Goal: Task Accomplishment & Management: Complete application form

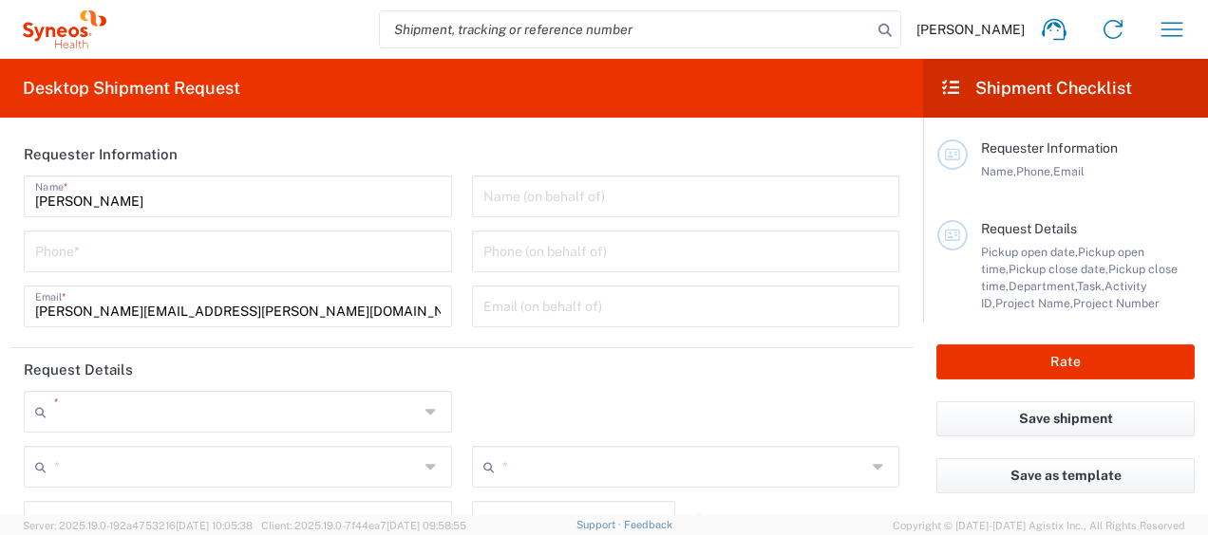
type input "8350"
type input "[GEOGRAPHIC_DATA]"
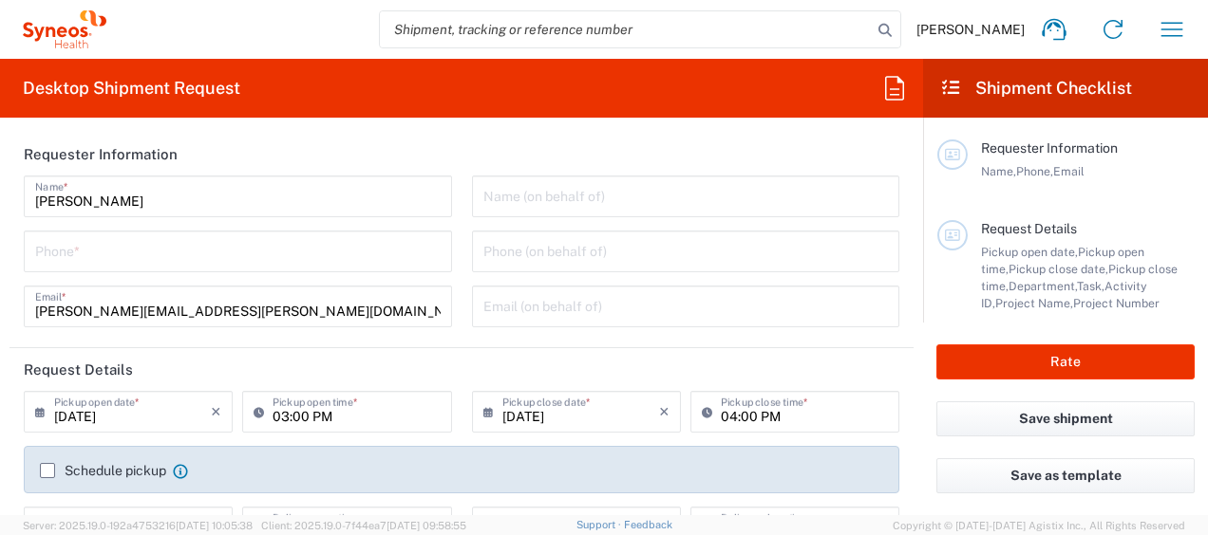
type input "Syneos Health Egypt, LLC"
click at [221, 191] on input "[PERSON_NAME]" at bounding box center [237, 194] width 405 height 33
type input "2001028894446"
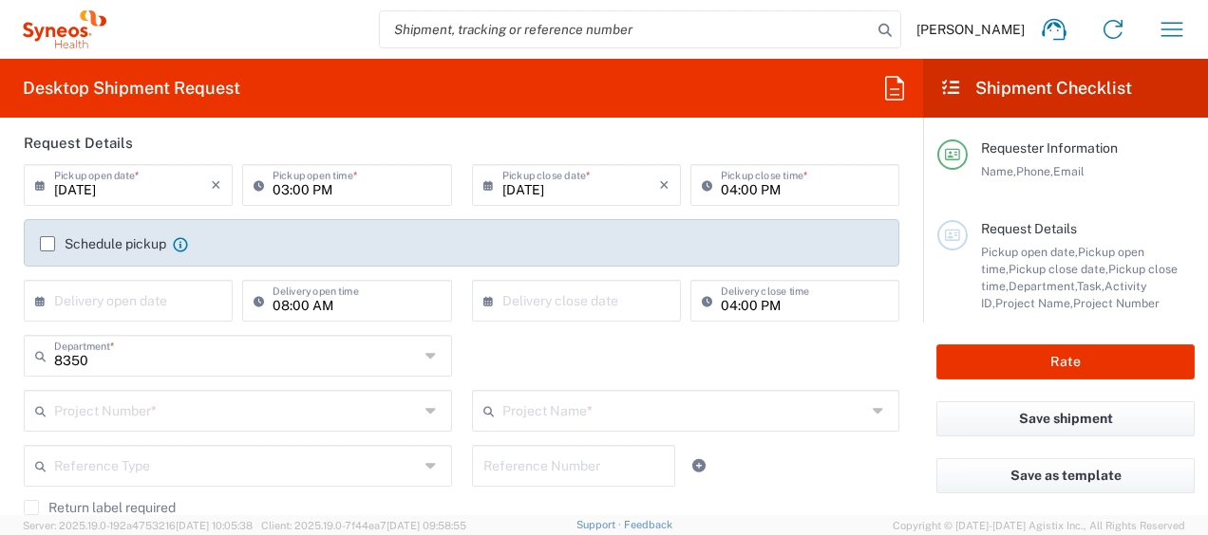
scroll to position [232, 0]
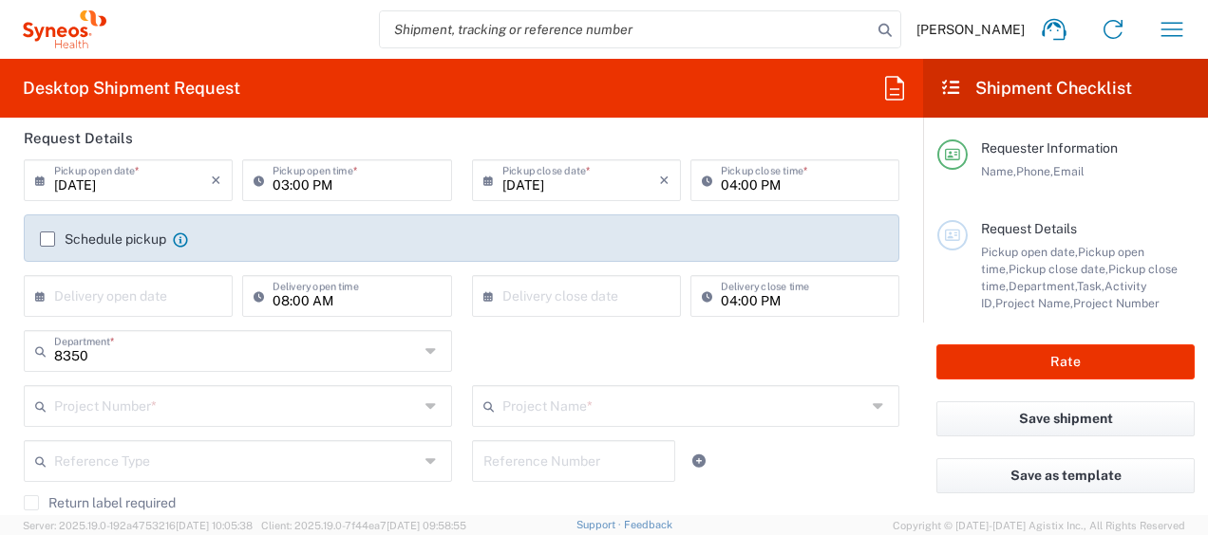
click at [256, 178] on icon at bounding box center [262, 180] width 19 height 30
click at [357, 185] on input "03:00 PM" at bounding box center [355, 178] width 167 height 33
click at [383, 146] on header "Request Details" at bounding box center [461, 138] width 904 height 43
click at [742, 179] on input "04:00 PM" at bounding box center [804, 178] width 167 height 33
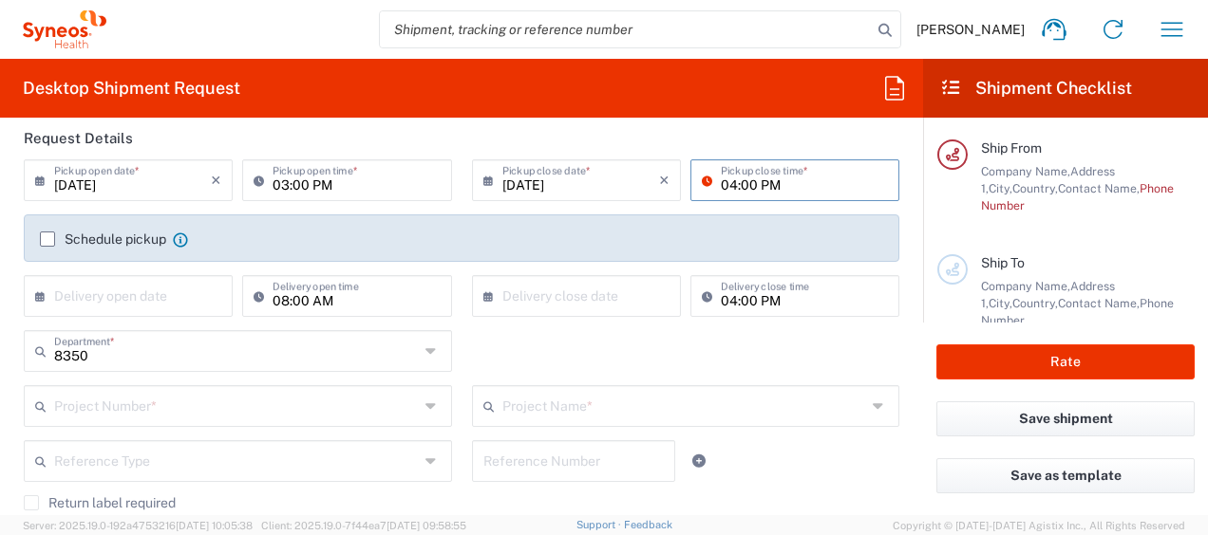
scroll to position [0, 0]
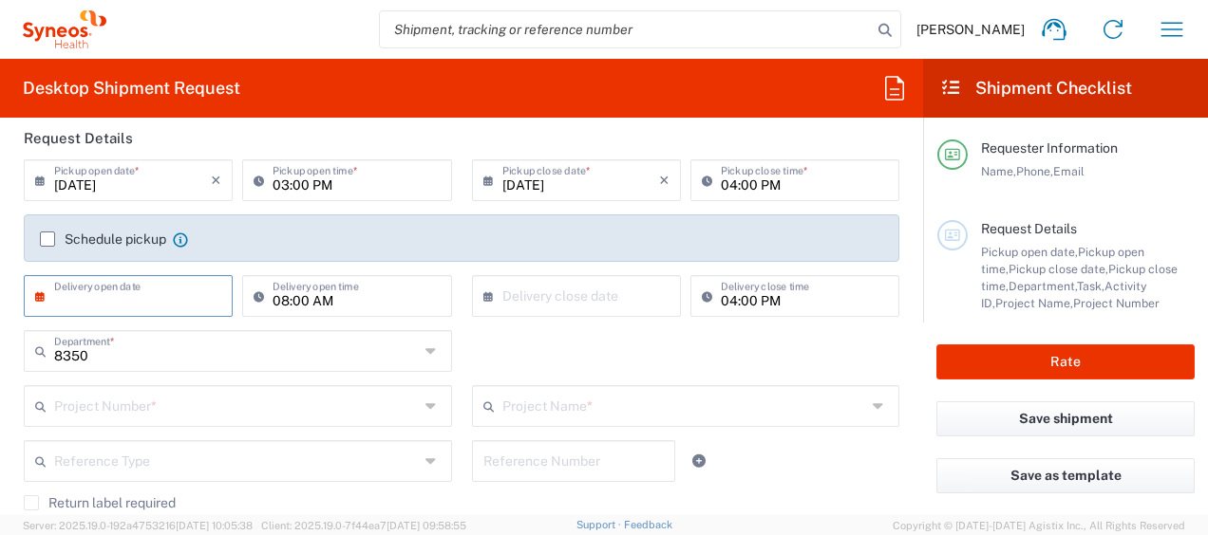
click at [159, 291] on input "text" at bounding box center [132, 294] width 157 height 33
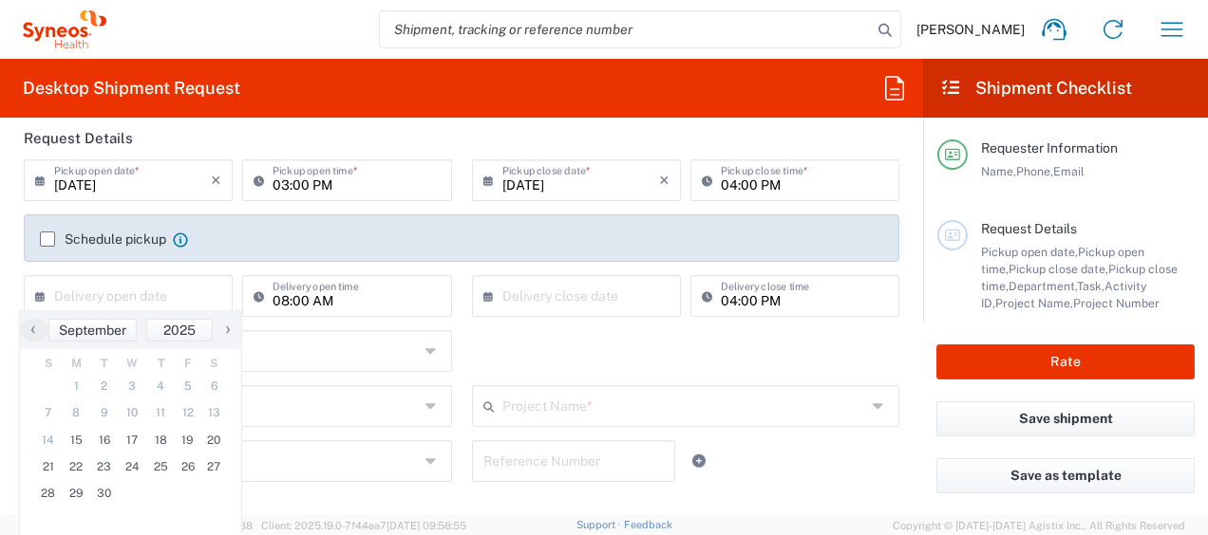
click at [49, 234] on label "Schedule pickup" at bounding box center [103, 239] width 126 height 15
click at [47, 239] on input "Schedule pickup" at bounding box center [47, 239] width 0 height 0
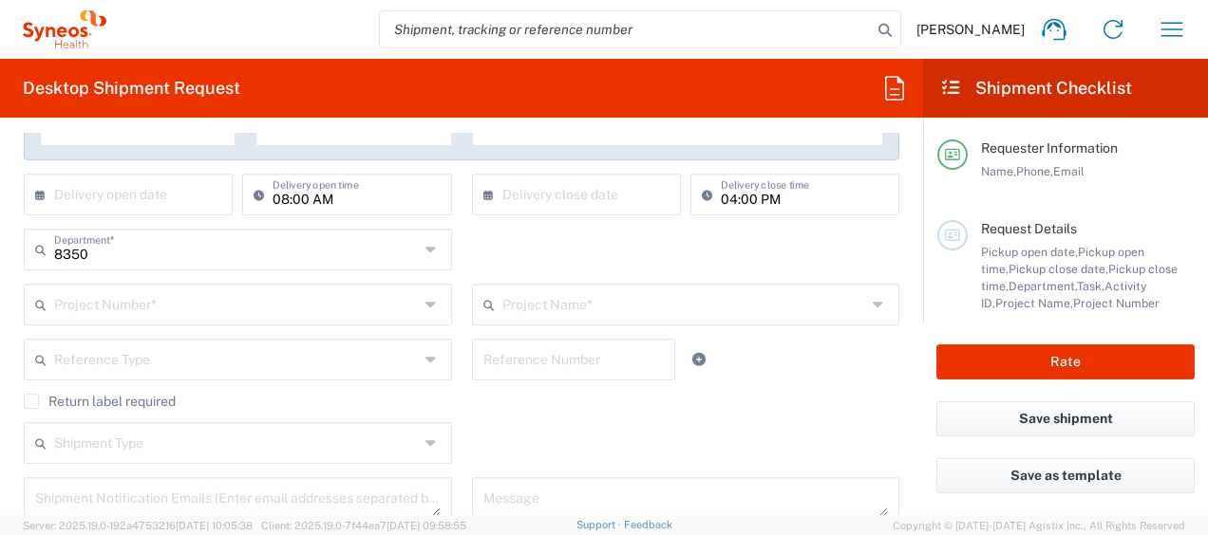
scroll to position [394, 0]
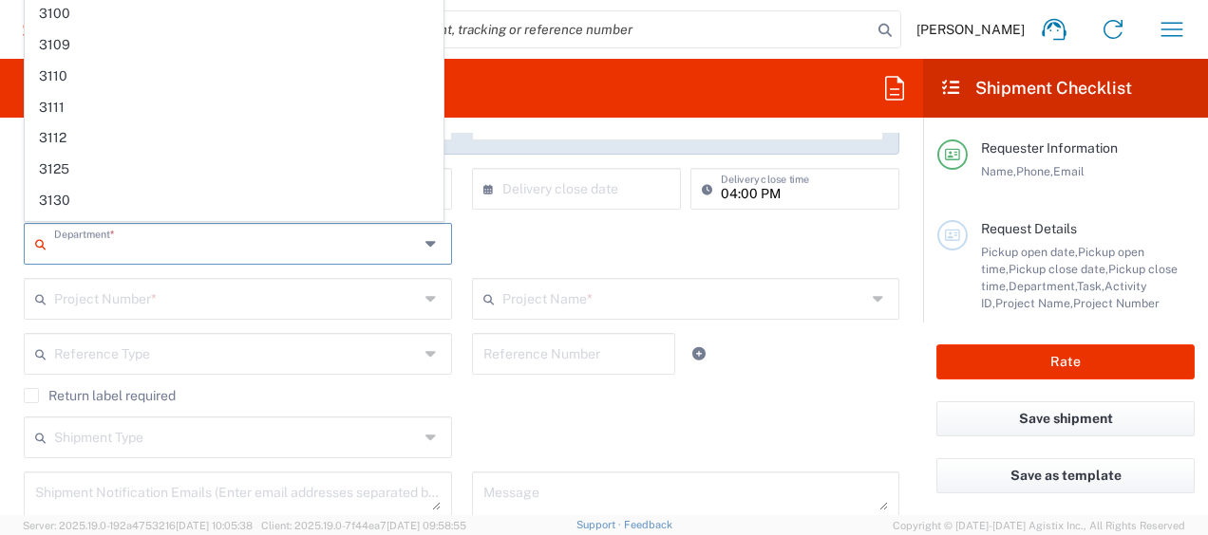
click at [363, 238] on input "text" at bounding box center [236, 242] width 365 height 33
click at [381, 242] on input "text" at bounding box center [236, 242] width 365 height 33
click at [728, 37] on input "search" at bounding box center [626, 29] width 492 height 36
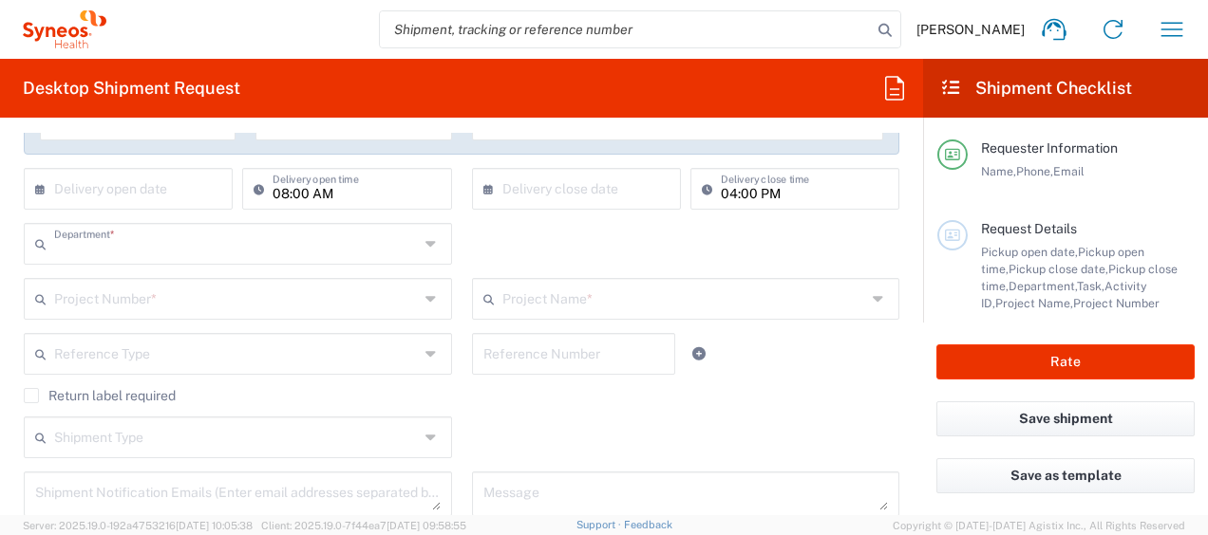
type input "8350"
click at [702, 189] on icon at bounding box center [711, 189] width 19 height 30
click at [873, 301] on icon at bounding box center [880, 299] width 15 height 30
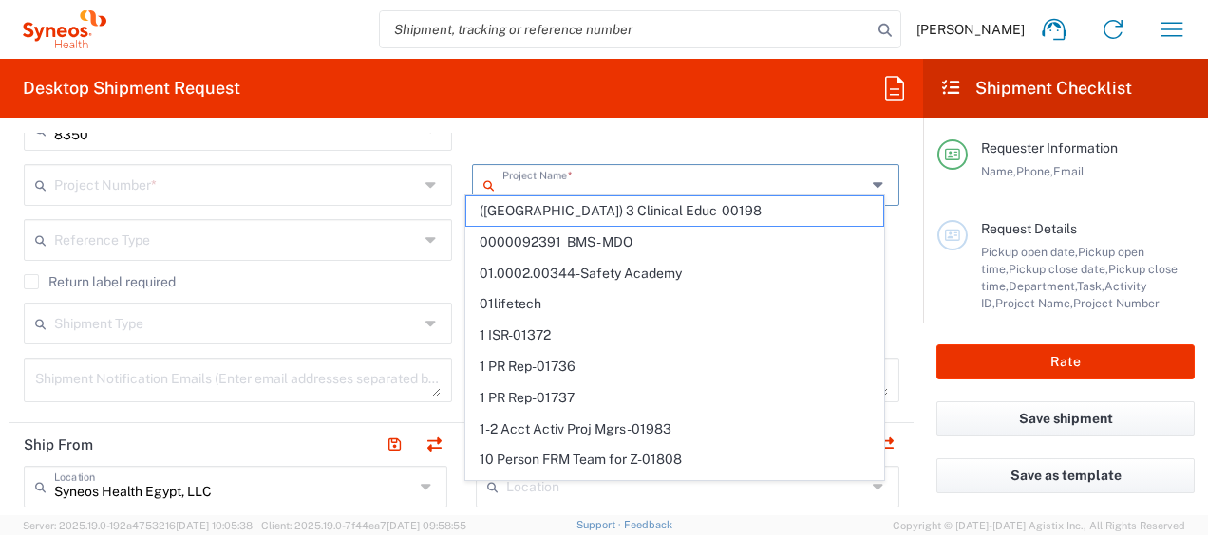
scroll to position [546, 0]
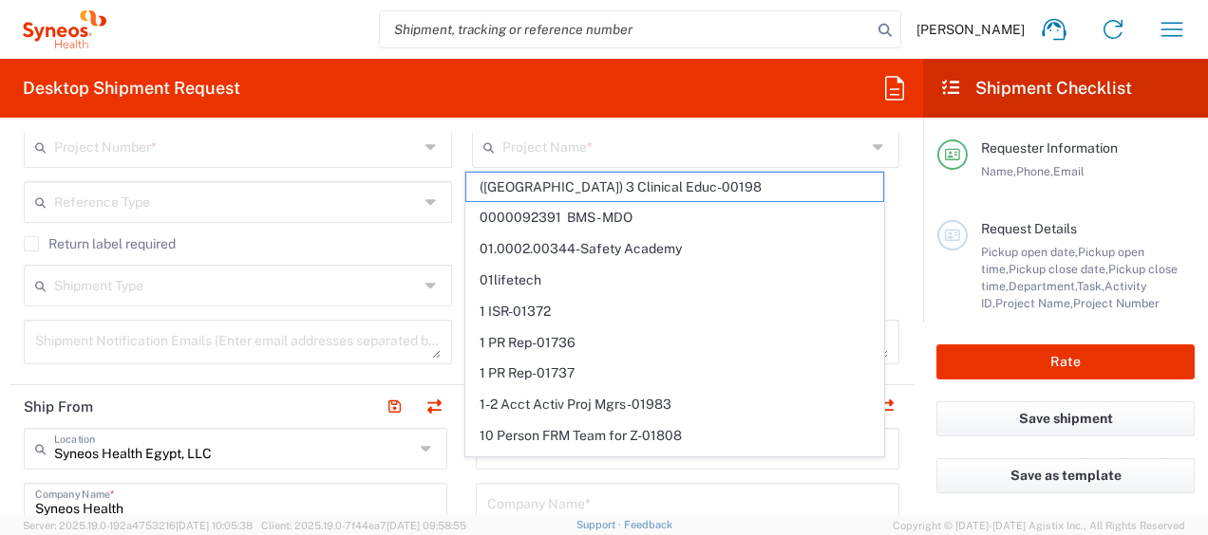
click at [873, 148] on icon at bounding box center [880, 147] width 15 height 30
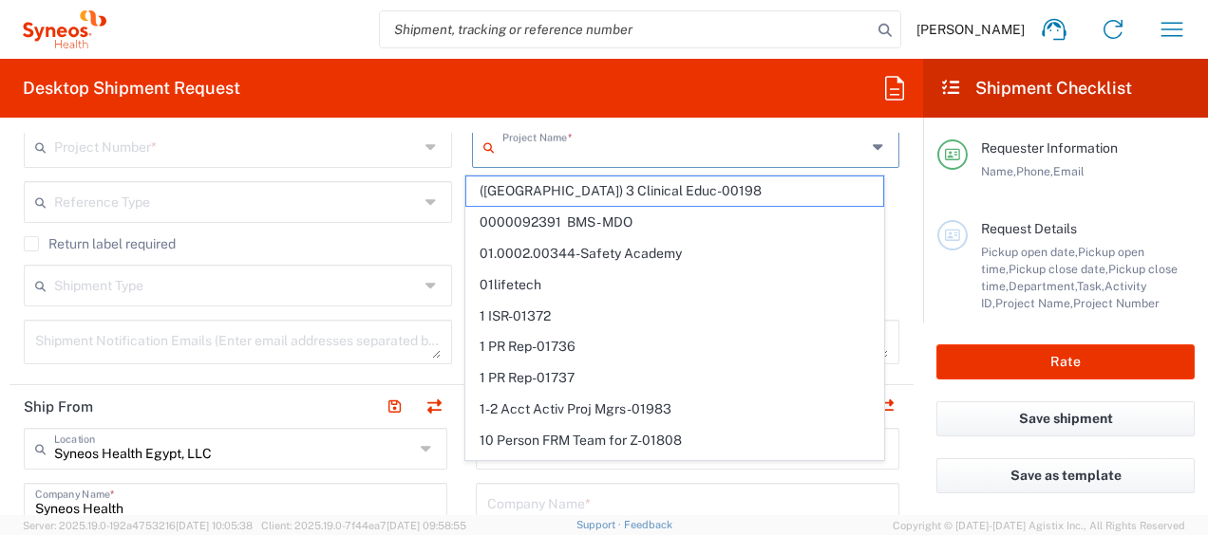
scroll to position [541, 0]
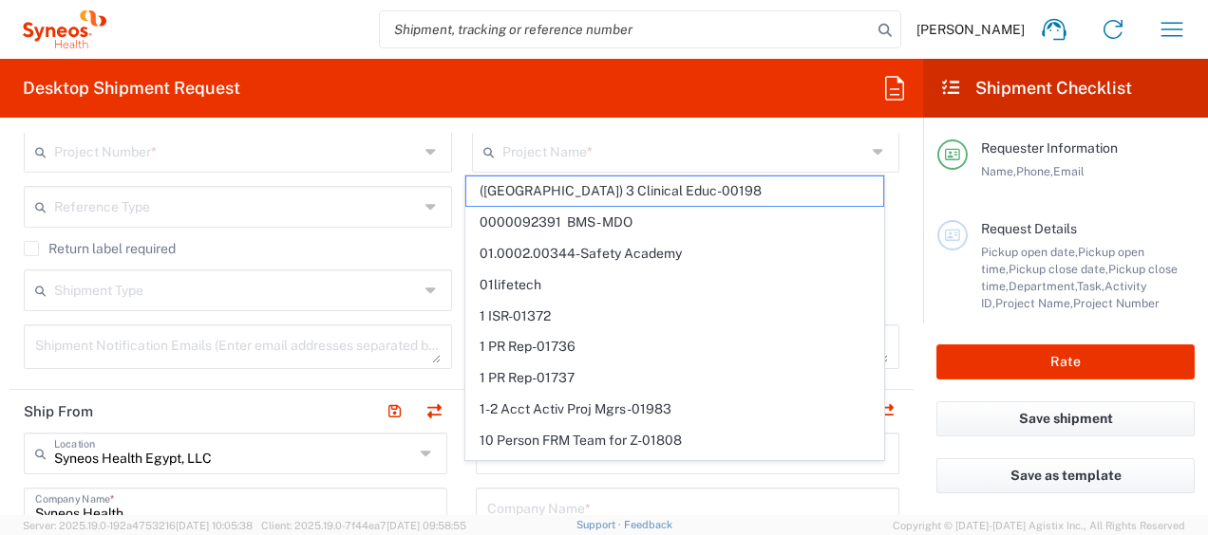
click at [904, 178] on form "Requester Information [PERSON_NAME] Name * [PHONE_NUMBER] Phone * [PERSON_NAME]…" at bounding box center [461, 324] width 923 height 383
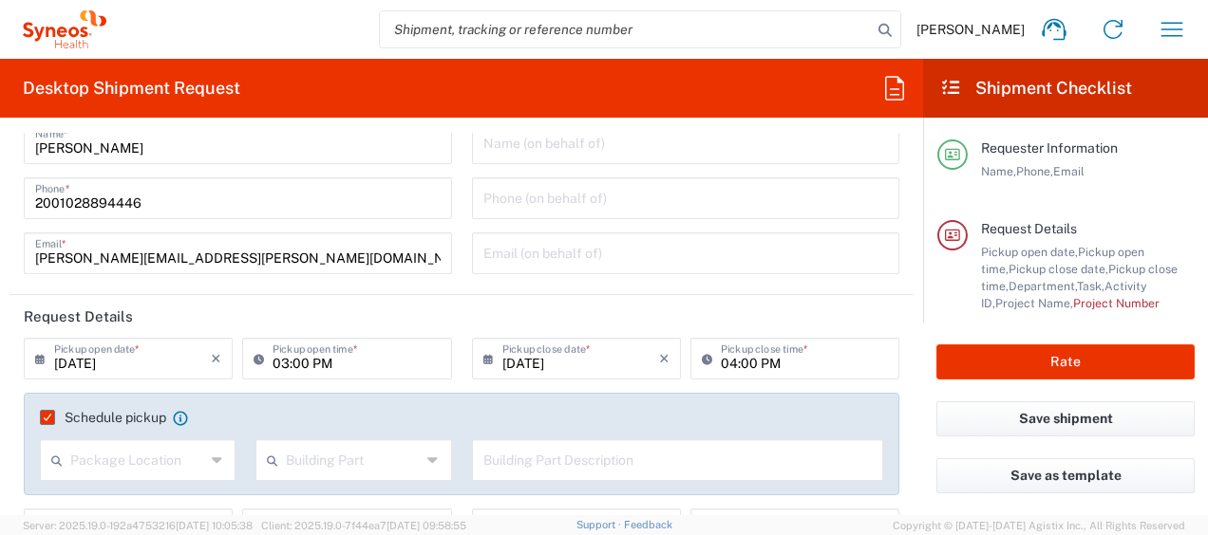
scroll to position [0, 0]
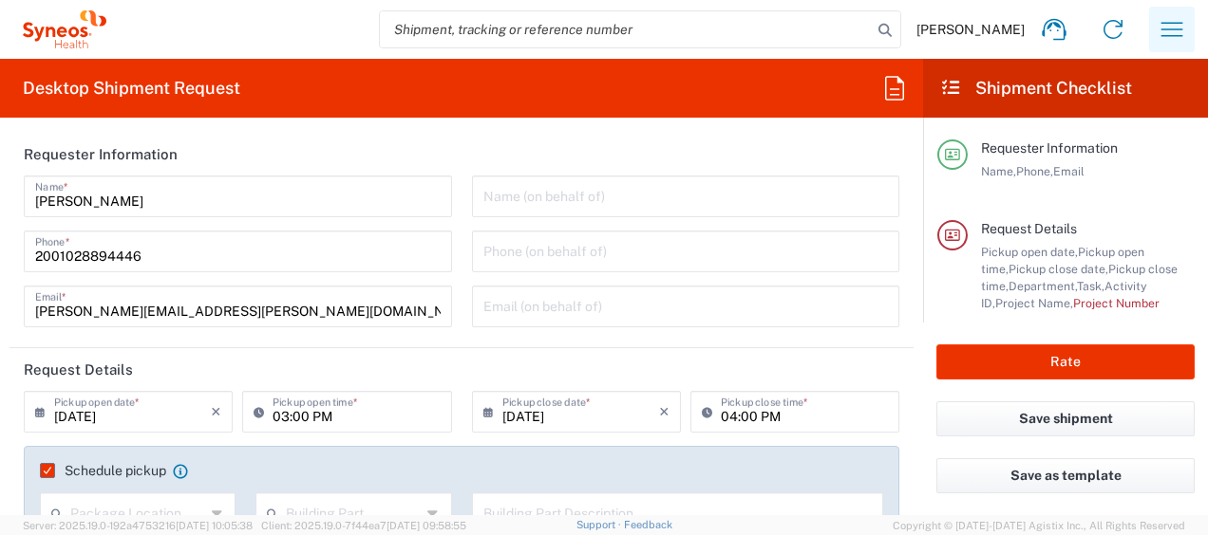
click at [1171, 27] on icon "button" at bounding box center [1171, 29] width 30 height 30
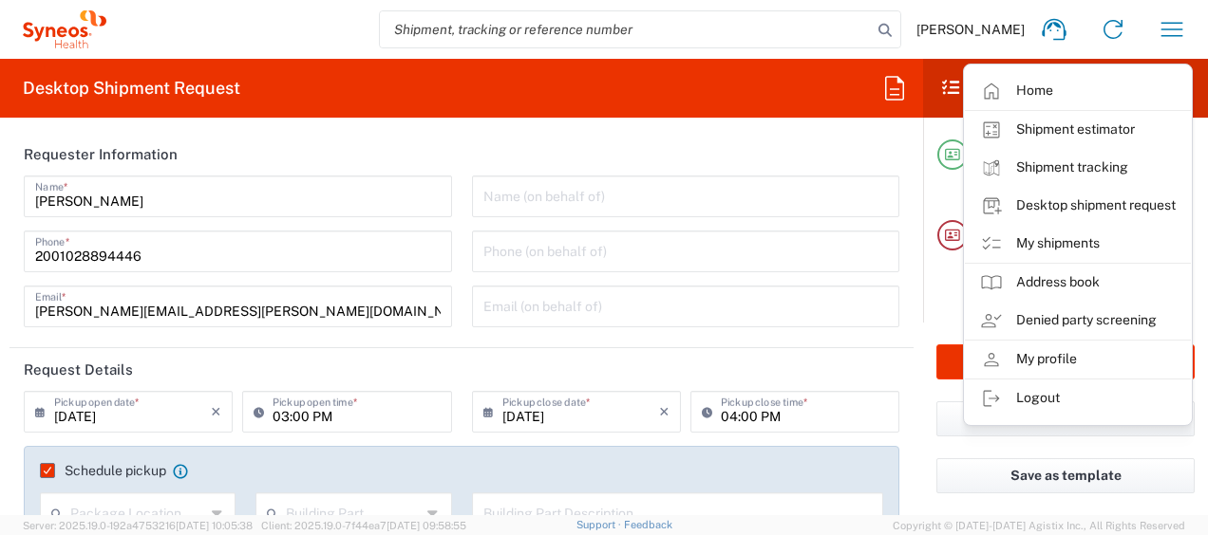
click at [906, 288] on form "Requester Information [PERSON_NAME] Name * [PHONE_NUMBER] Phone * [PERSON_NAME]…" at bounding box center [461, 324] width 923 height 383
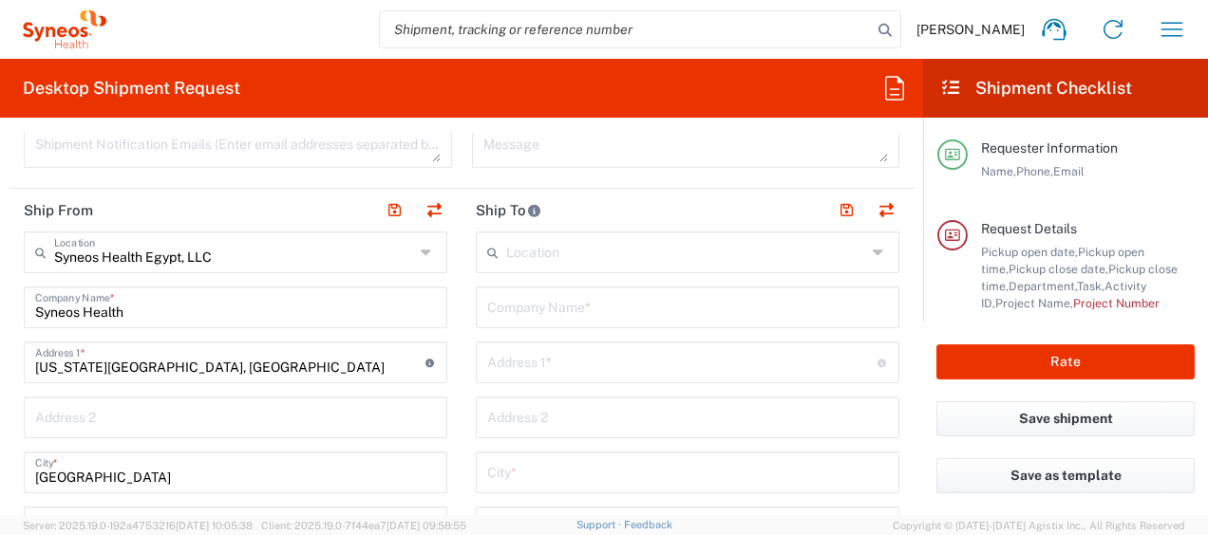
scroll to position [776, 0]
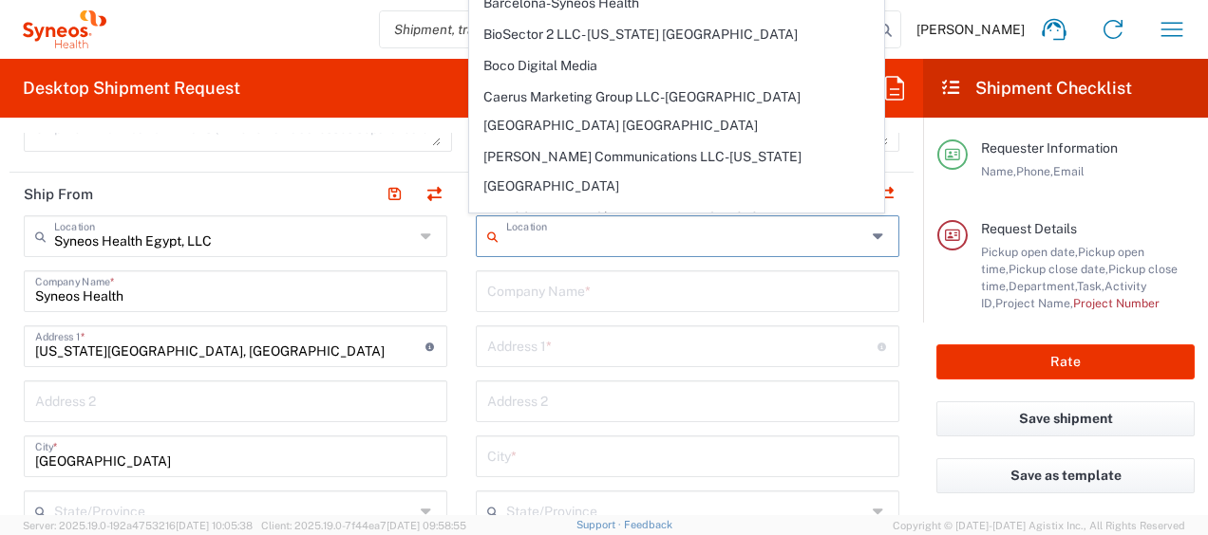
click at [710, 231] on input "text" at bounding box center [686, 234] width 360 height 33
click at [576, 232] on input "text" at bounding box center [686, 234] width 360 height 33
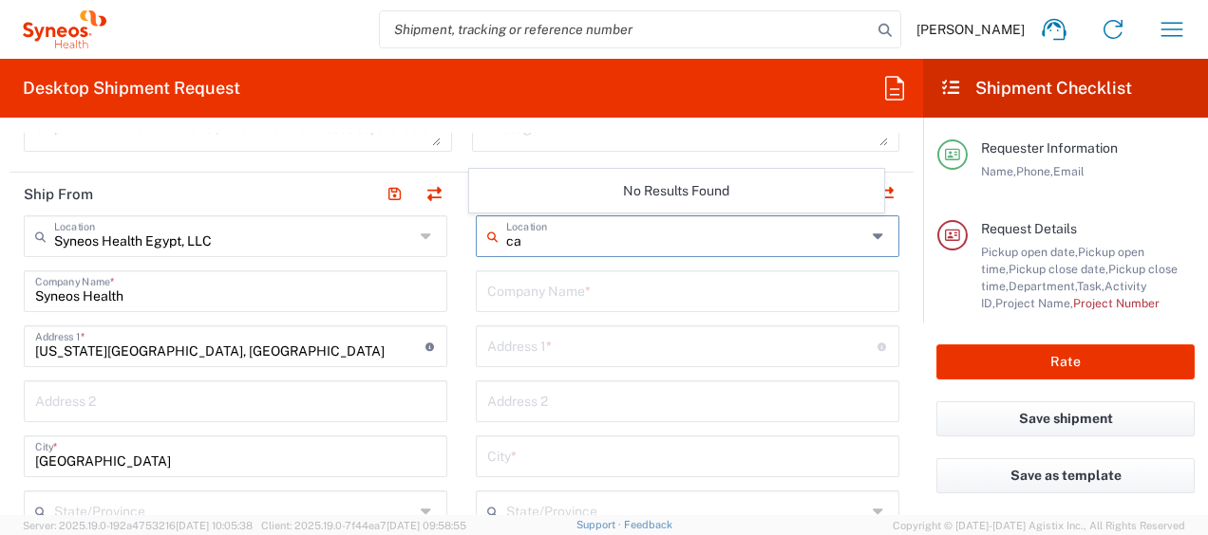
type input "c"
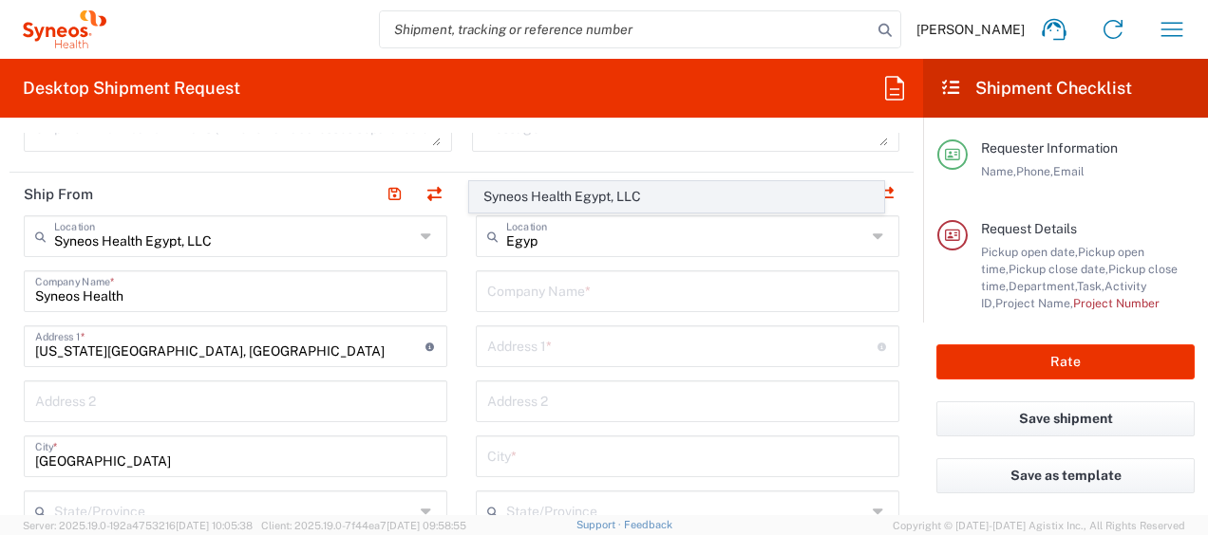
click at [630, 188] on span "Syneos Health Egypt, LLC" at bounding box center [676, 196] width 412 height 29
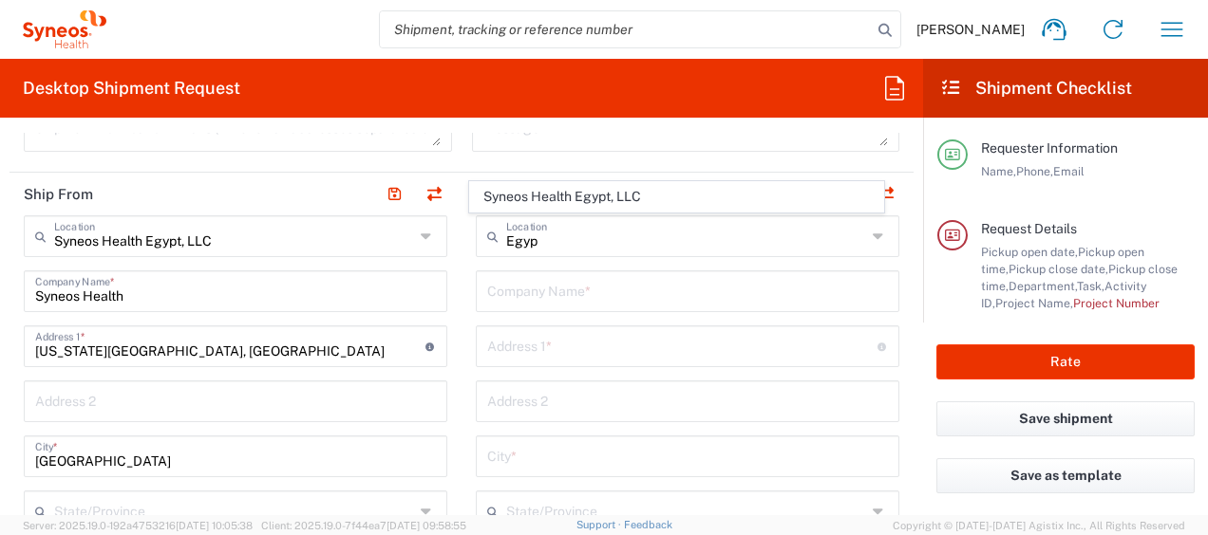
type input "Syneos Health Egypt, LLC"
type input "Syneos Health"
type input "[US_STATE][GEOGRAPHIC_DATA], [GEOGRAPHIC_DATA]"
type input "[GEOGRAPHIC_DATA]"
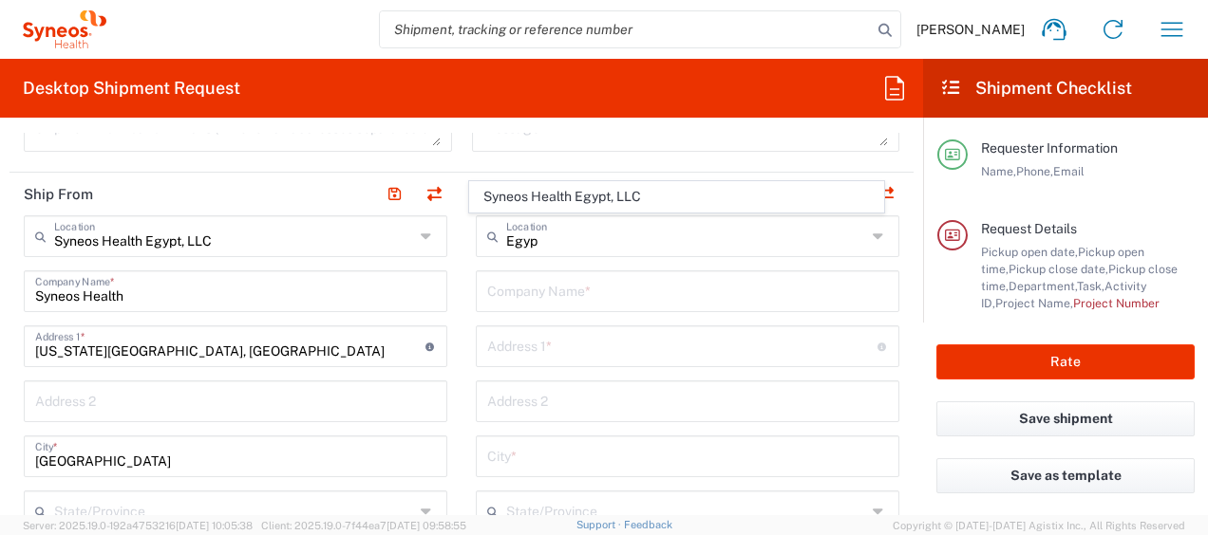
type input "1028894446"
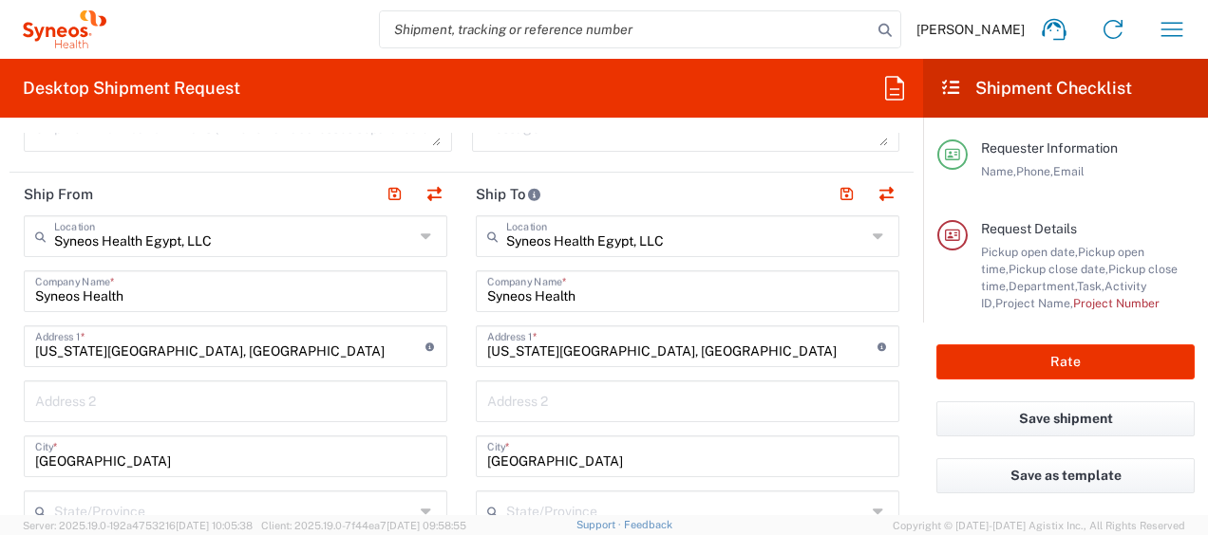
click at [873, 235] on icon at bounding box center [880, 236] width 15 height 30
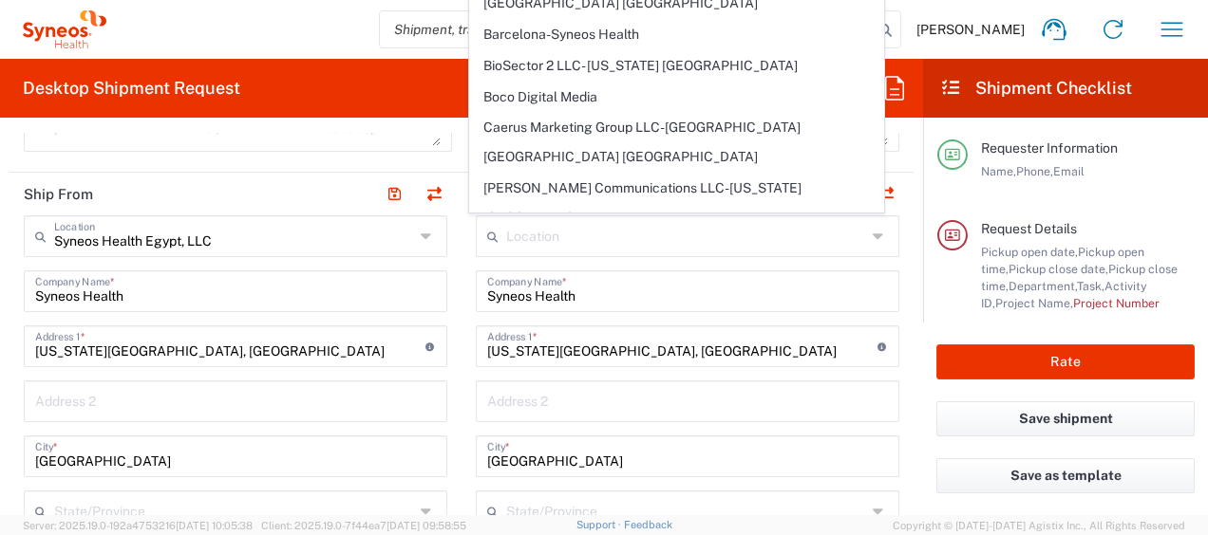
click at [873, 235] on icon at bounding box center [880, 236] width 15 height 30
click at [697, 291] on input "Syneos Health" at bounding box center [687, 289] width 401 height 33
type input "Syneos Health Egypt, LLC"
click at [707, 239] on input "text" at bounding box center [686, 234] width 360 height 33
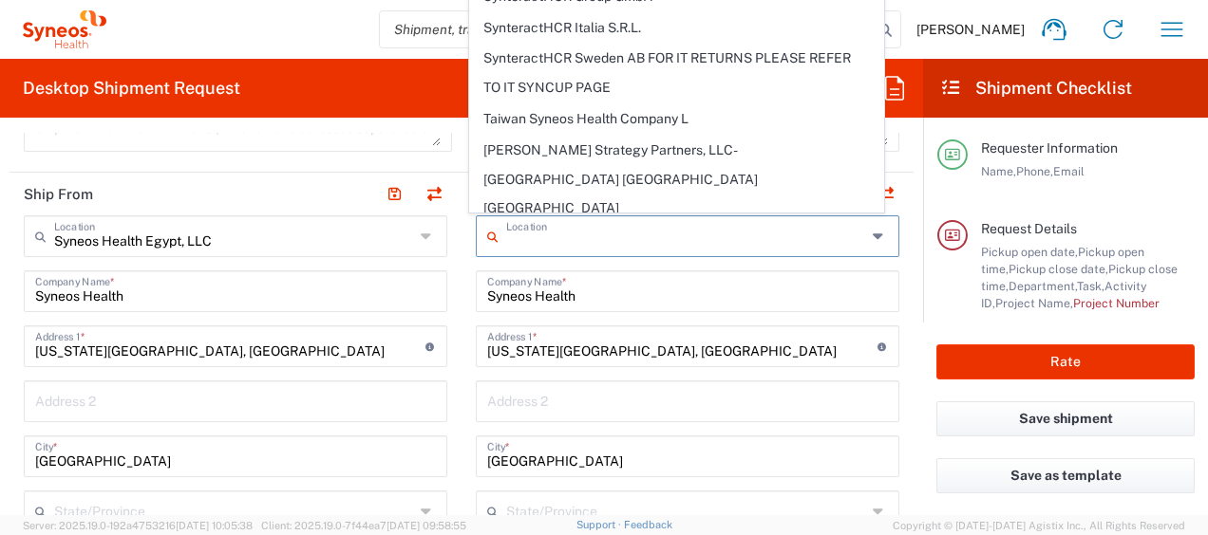
scroll to position [4341, 0]
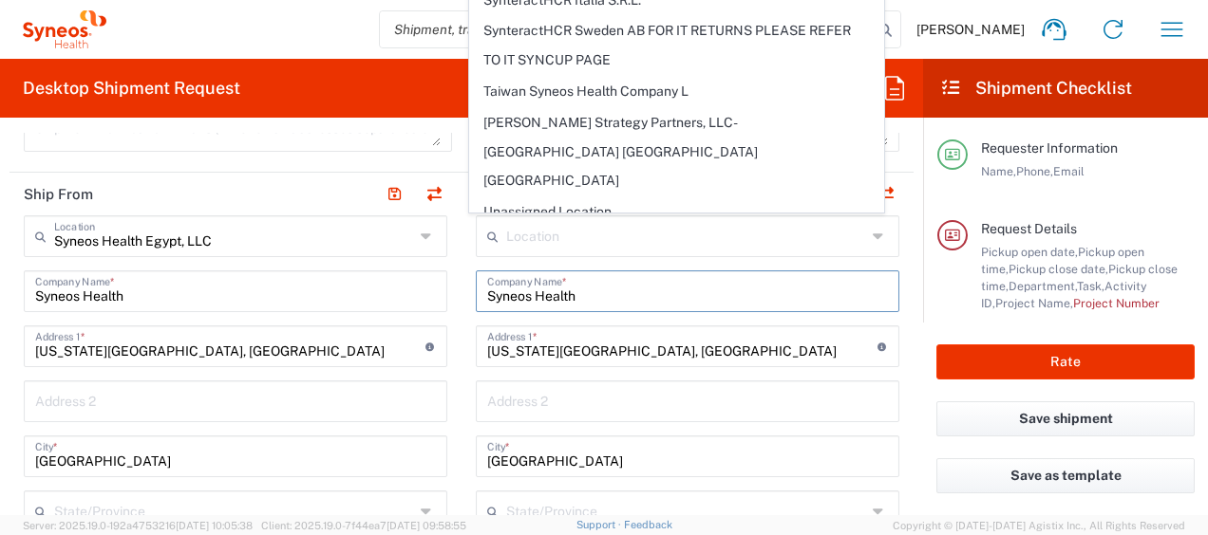
click at [604, 300] on input "Syneos Health" at bounding box center [687, 289] width 401 height 33
type input "Syneos Health Egypt, LLC"
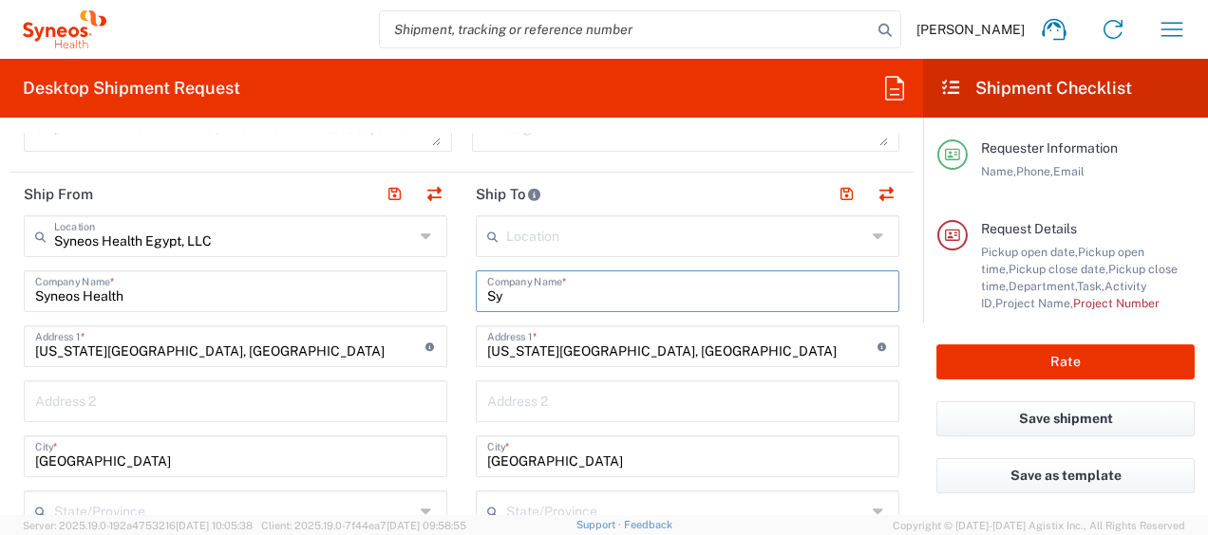
type input "S"
click at [835, 349] on input "[US_STATE][GEOGRAPHIC_DATA], [GEOGRAPHIC_DATA]" at bounding box center [682, 345] width 390 height 33
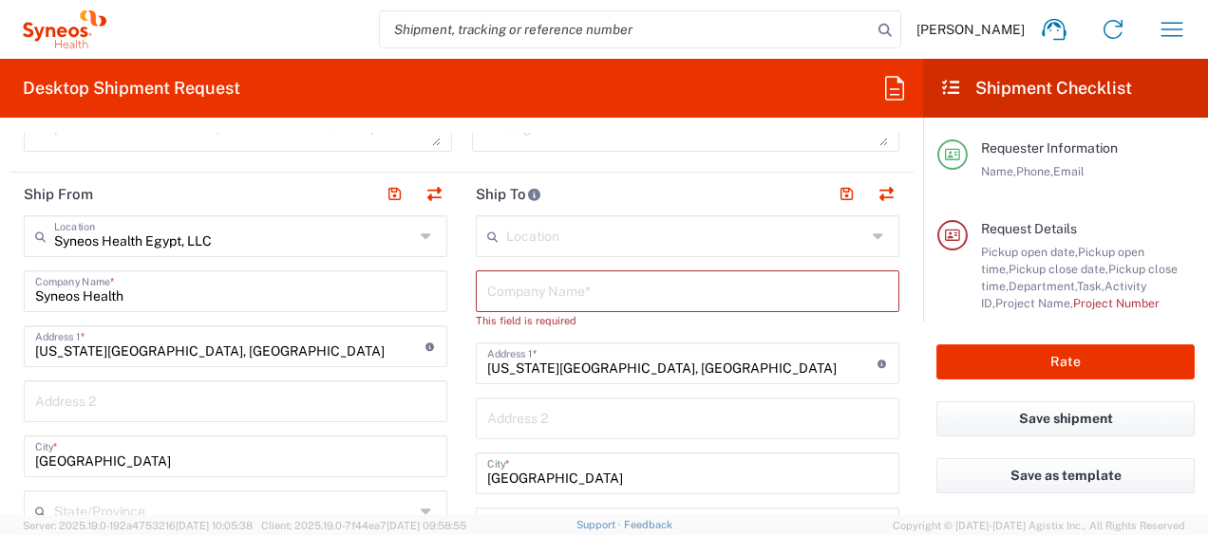
type input "[GEOGRAPHIC_DATA]"
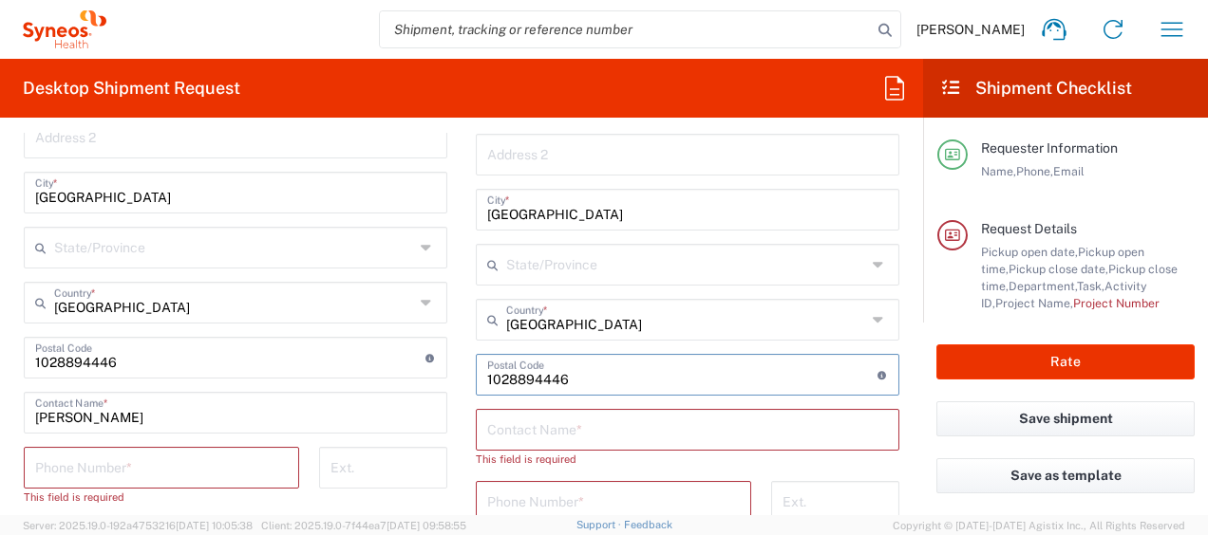
click at [733, 386] on input "undefined" at bounding box center [682, 373] width 390 height 33
